Goal: Transaction & Acquisition: Purchase product/service

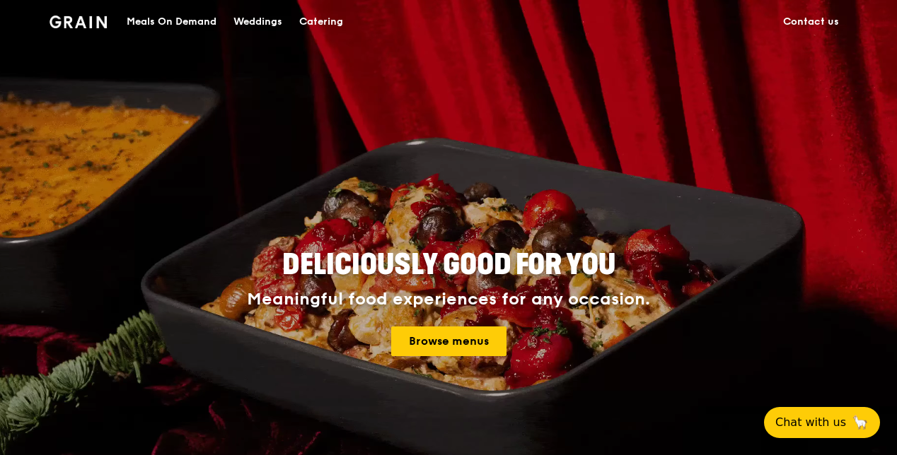
click at [177, 18] on div "Meals On Demand" at bounding box center [172, 22] width 90 height 42
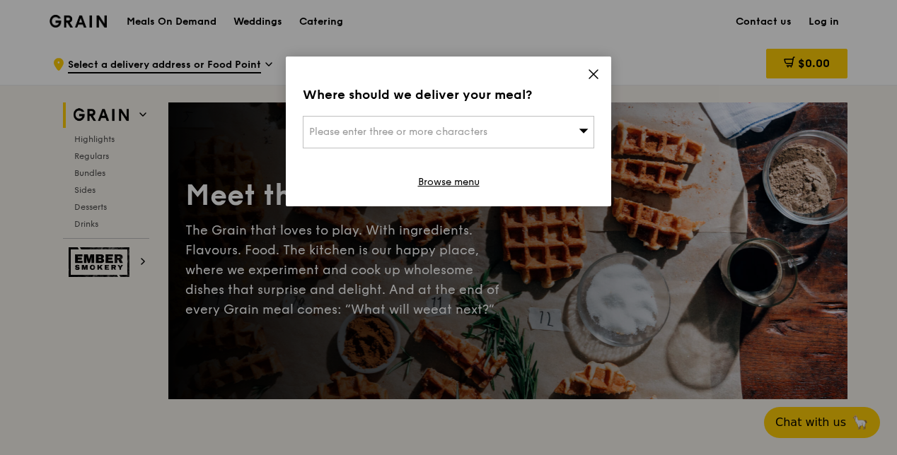
click at [490, 127] on div "Please enter three or more characters" at bounding box center [448, 132] width 291 height 33
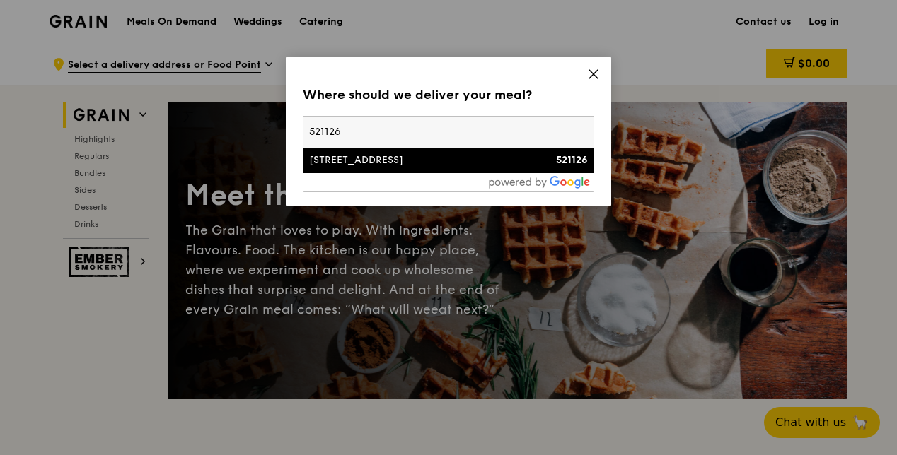
type input "521126"
click at [433, 168] on li "[STREET_ADDRESS] 521126" at bounding box center [448, 160] width 290 height 25
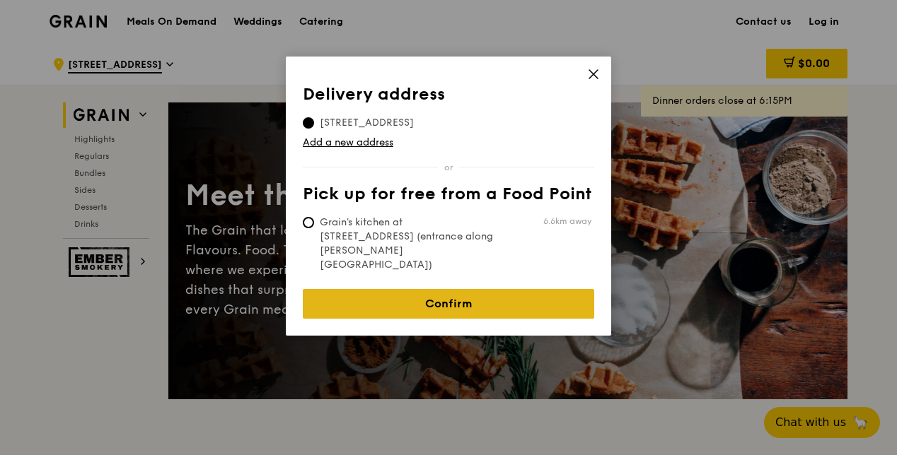
click at [482, 289] on link "Confirm" at bounding box center [448, 304] width 291 height 30
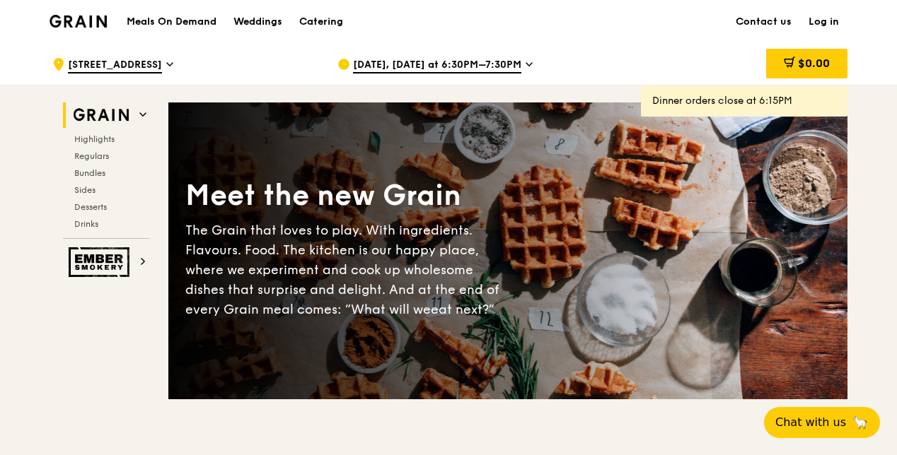
click at [462, 64] on span "[DATE], [DATE] at 6:30PM–7:30PM" at bounding box center [437, 66] width 168 height 16
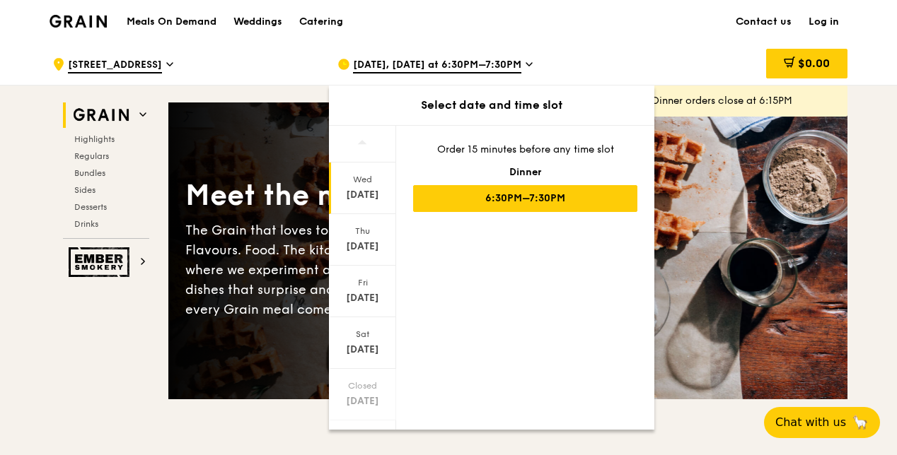
click at [523, 205] on div "6:30PM–7:30PM" at bounding box center [525, 198] width 224 height 27
click at [523, 196] on div "6:30PM–7:30PM" at bounding box center [525, 198] width 224 height 27
click at [491, 198] on div "6:30PM–7:30PM" at bounding box center [525, 198] width 224 height 27
click at [526, 62] on icon at bounding box center [528, 64] width 7 height 13
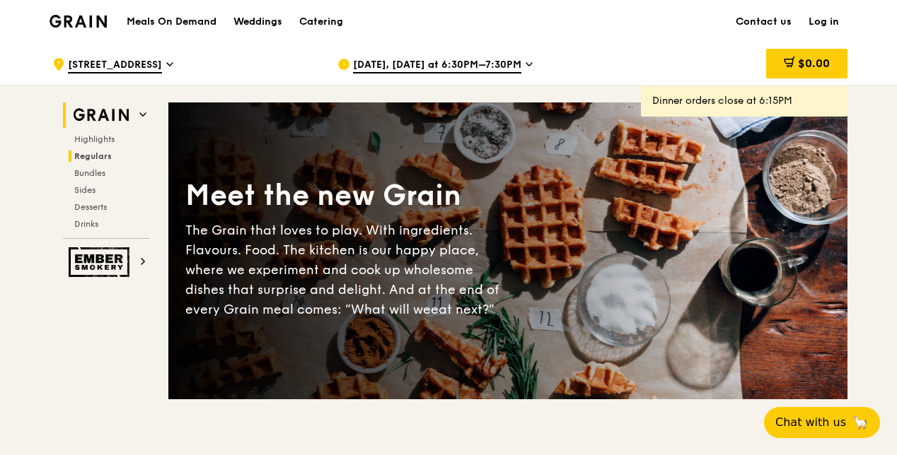
click at [105, 156] on span "Regulars" at bounding box center [92, 156] width 37 height 10
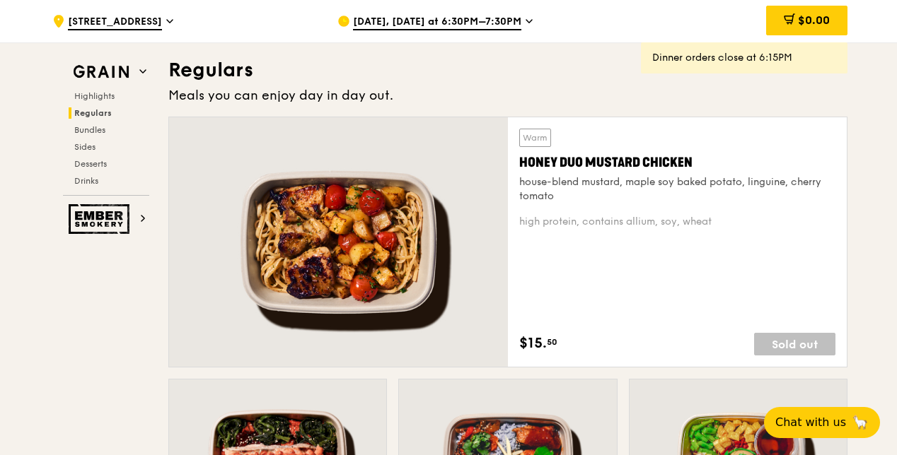
scroll to position [915, 0]
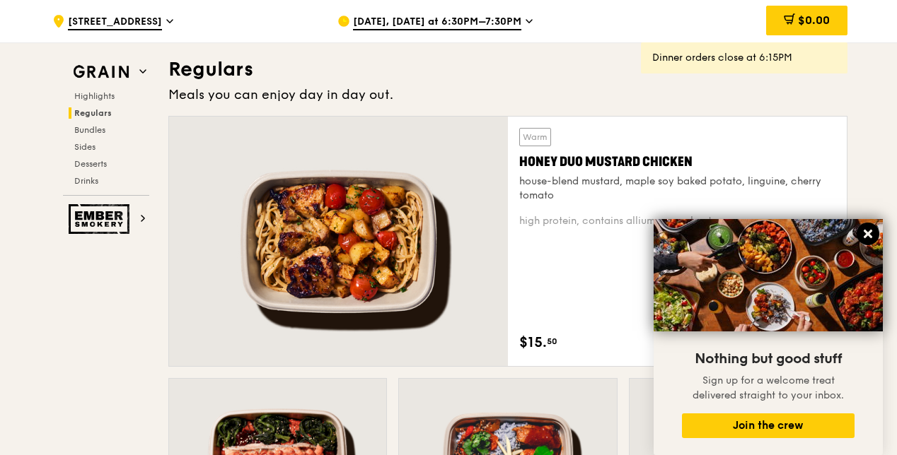
click at [870, 231] on icon at bounding box center [867, 234] width 8 height 8
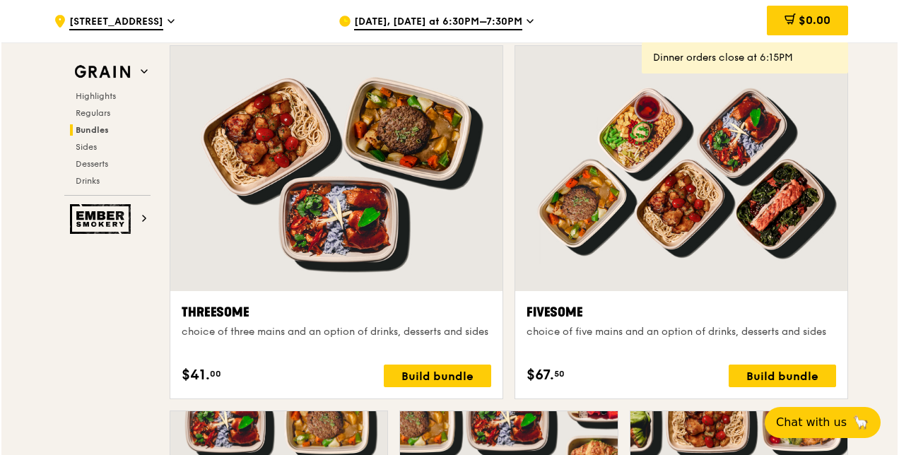
scroll to position [2400, 0]
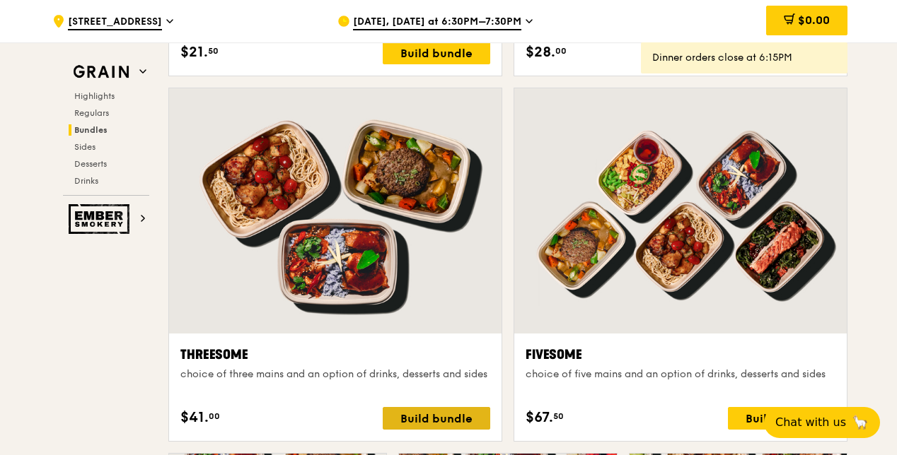
click at [424, 415] on div "Build bundle" at bounding box center [436, 418] width 107 height 23
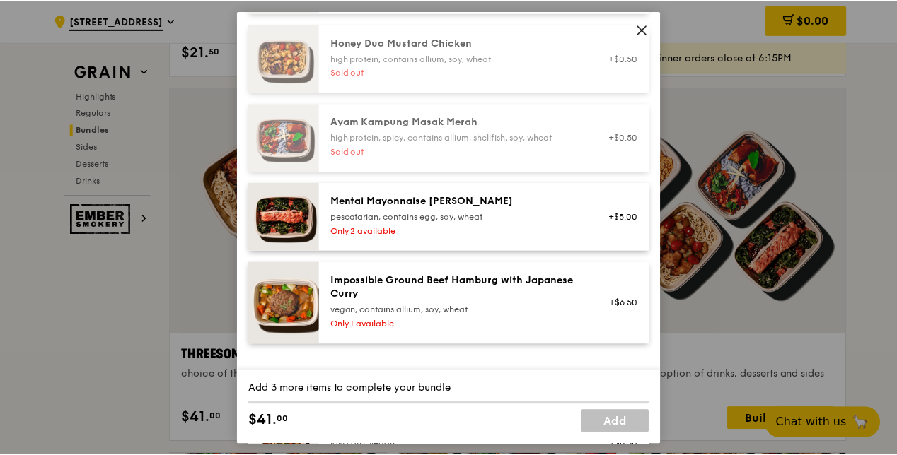
scroll to position [566, 0]
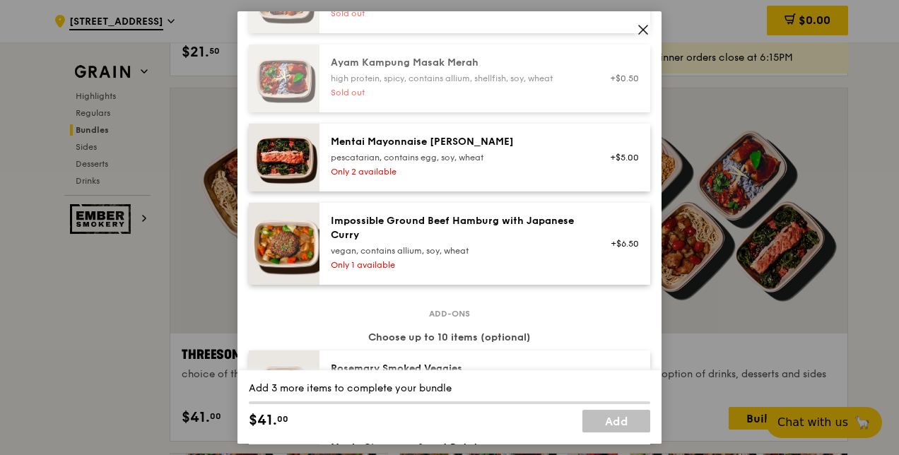
click at [643, 30] on icon at bounding box center [643, 29] width 8 height 8
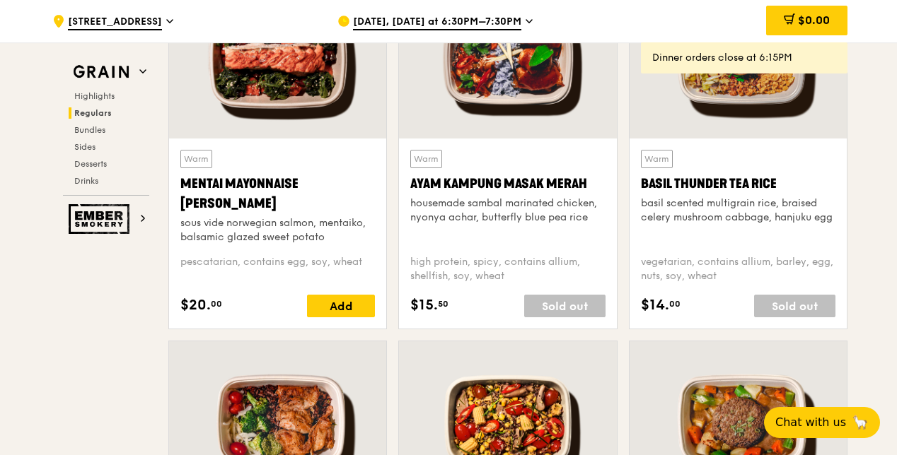
scroll to position [1339, 0]
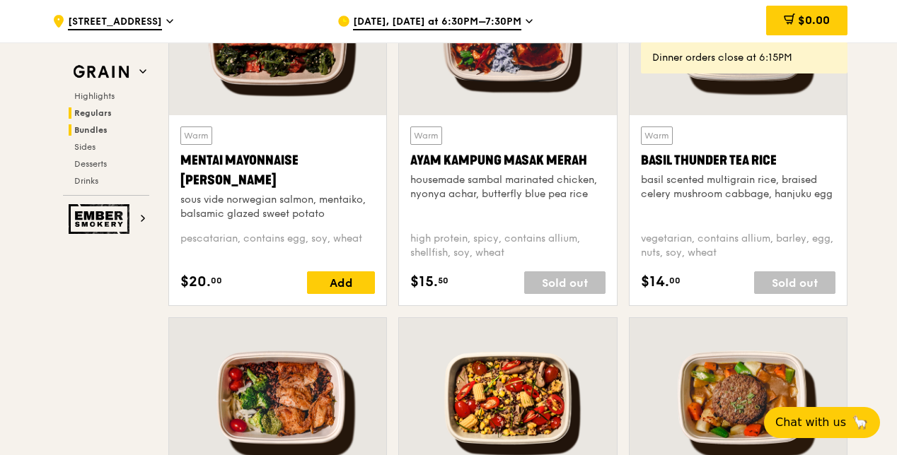
click at [97, 134] on span "Bundles" at bounding box center [90, 130] width 33 height 10
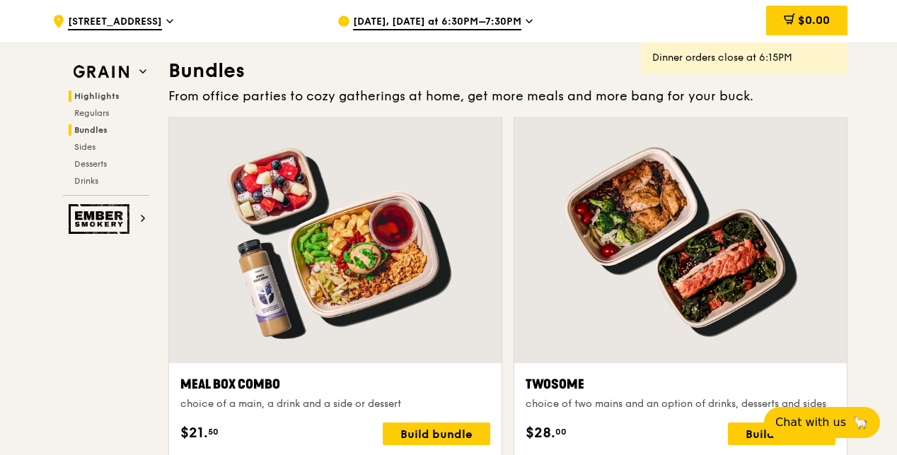
click at [99, 95] on span "Highlights" at bounding box center [96, 96] width 45 height 10
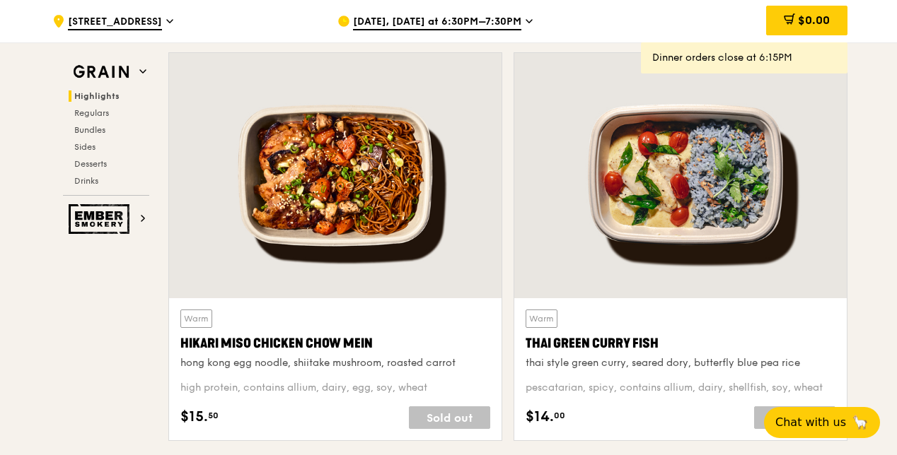
scroll to position [328, 0]
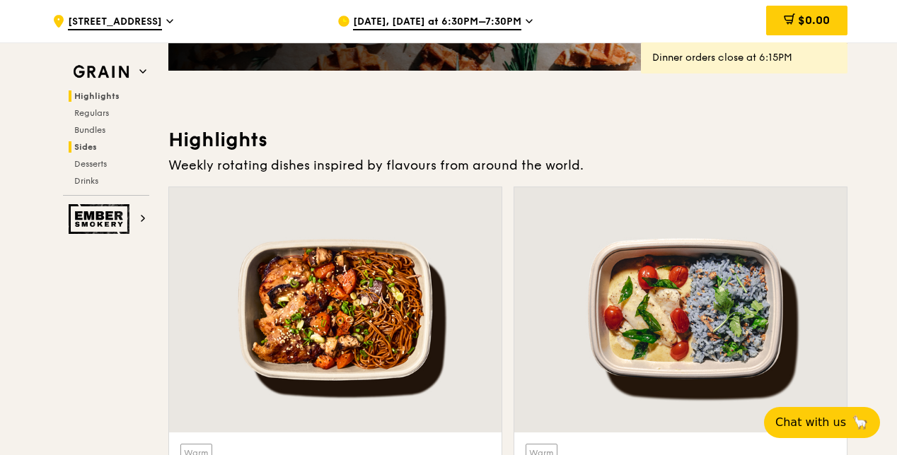
click at [88, 148] on span "Sides" at bounding box center [85, 147] width 23 height 10
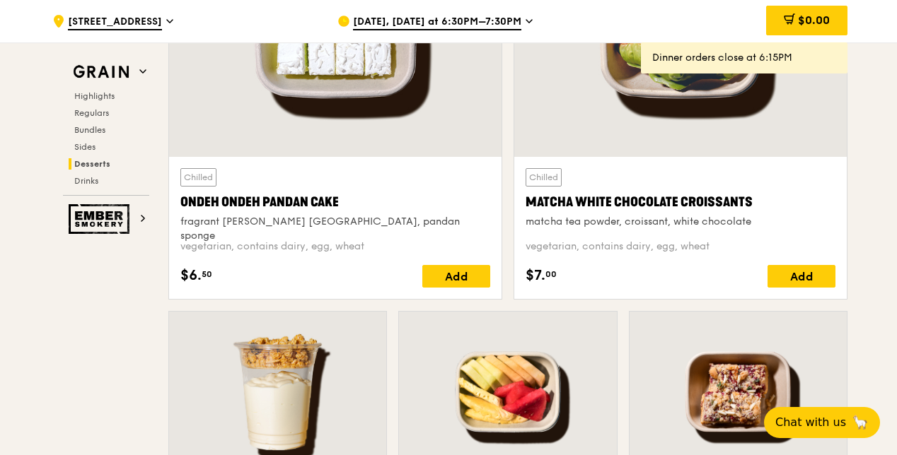
scroll to position [4050, 0]
